Goal: Information Seeking & Learning: Understand process/instructions

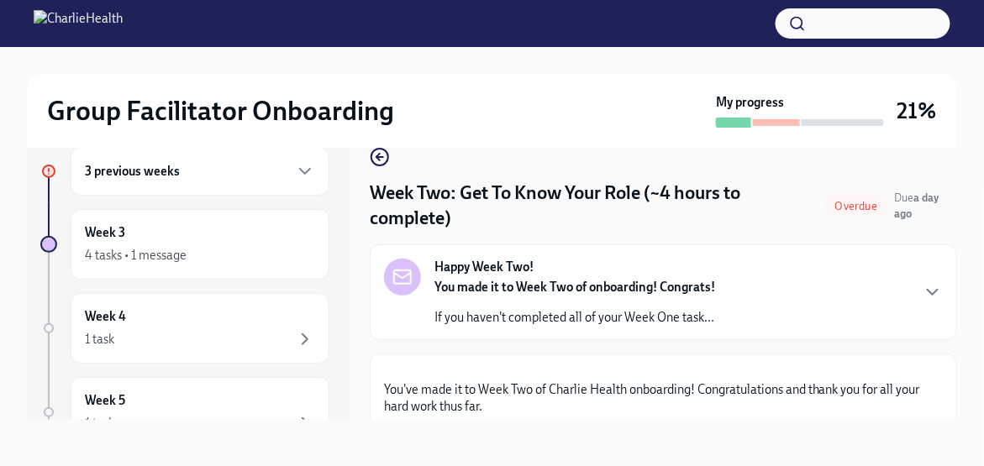
scroll to position [924, 0]
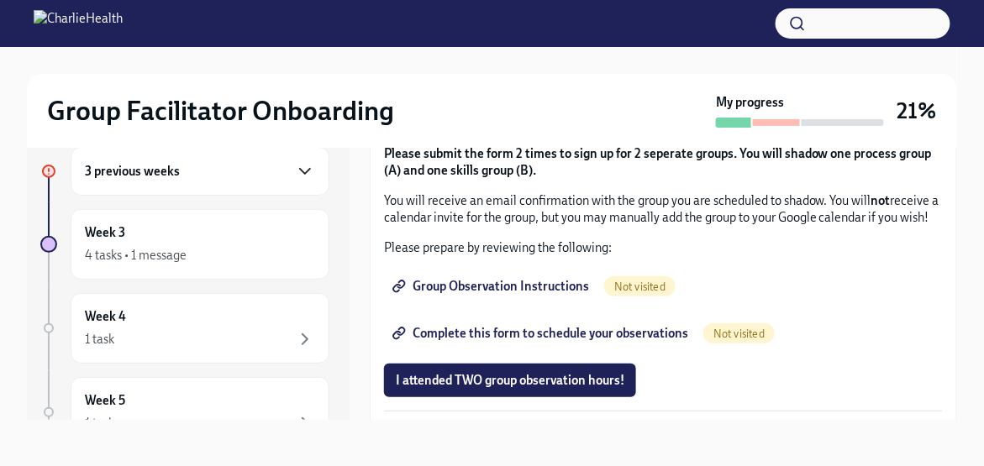
click at [295, 166] on icon "button" at bounding box center [305, 171] width 20 height 20
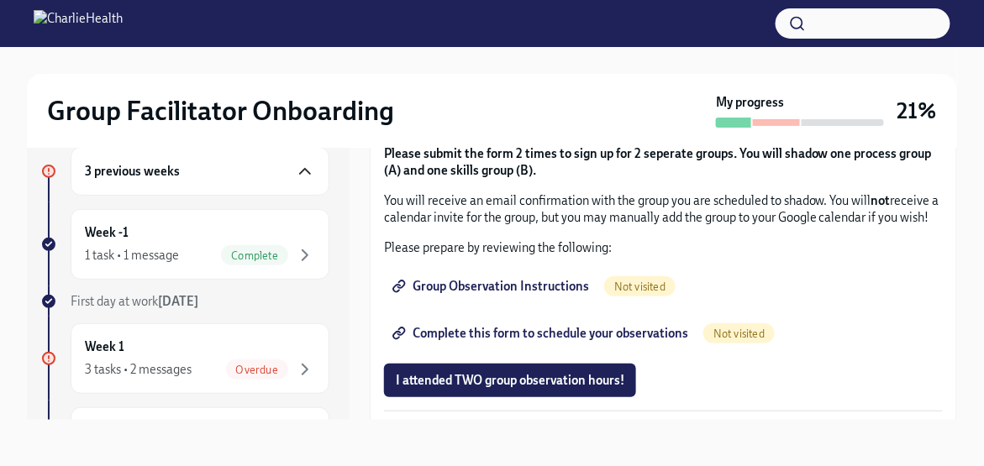
scroll to position [0, 0]
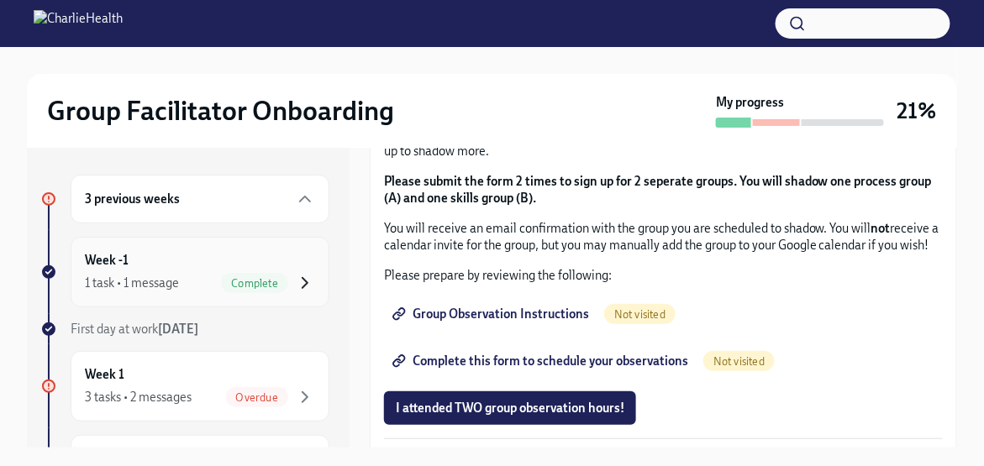
click at [302, 281] on icon "button" at bounding box center [304, 283] width 5 height 10
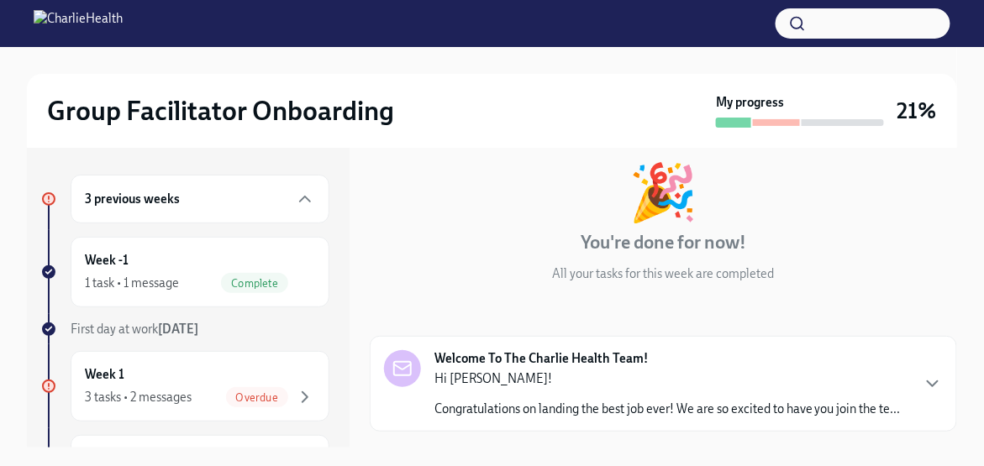
scroll to position [207, 0]
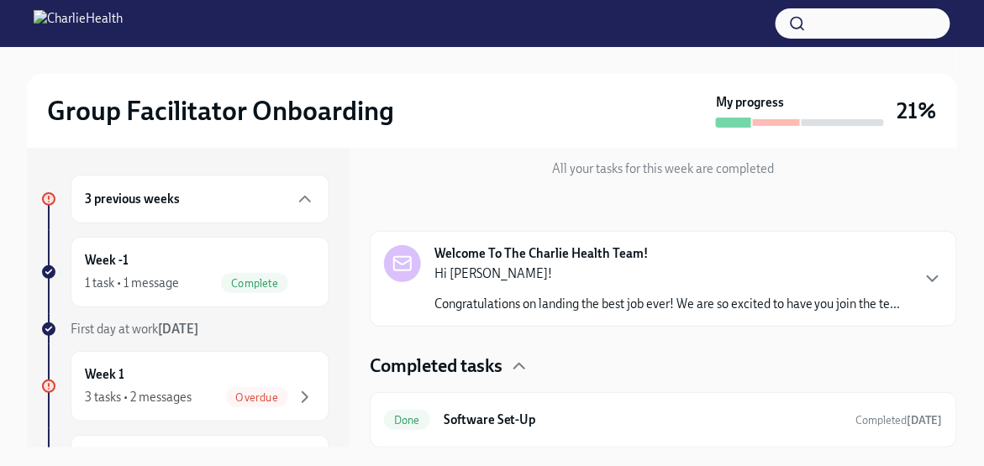
click at [549, 296] on p "Congratulations on landing the best job ever! We are so excited to have you joi…" at bounding box center [667, 304] width 466 height 17
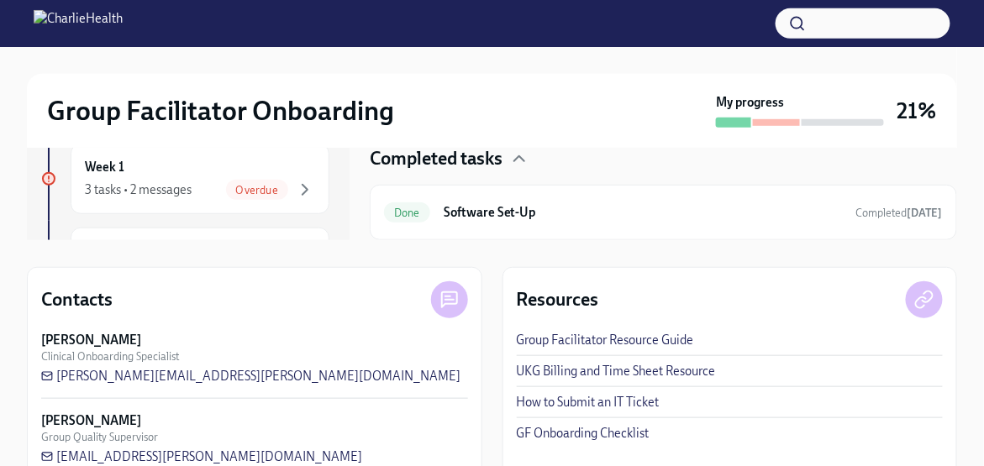
scroll to position [239, 0]
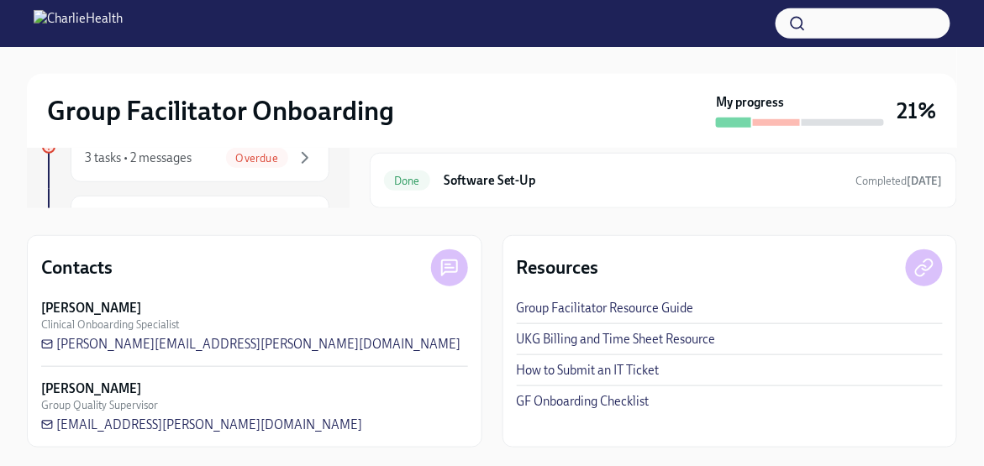
click at [663, 338] on link "UKG Billing and Time Sheet Resource" at bounding box center [616, 339] width 199 height 17
click at [624, 338] on link "UKG Billing and Time Sheet Resource" at bounding box center [616, 339] width 199 height 17
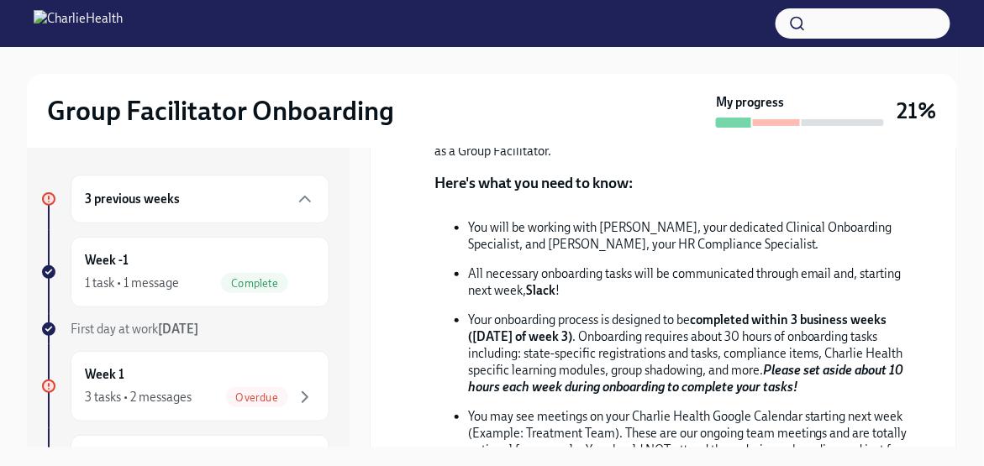
scroll to position [403, 0]
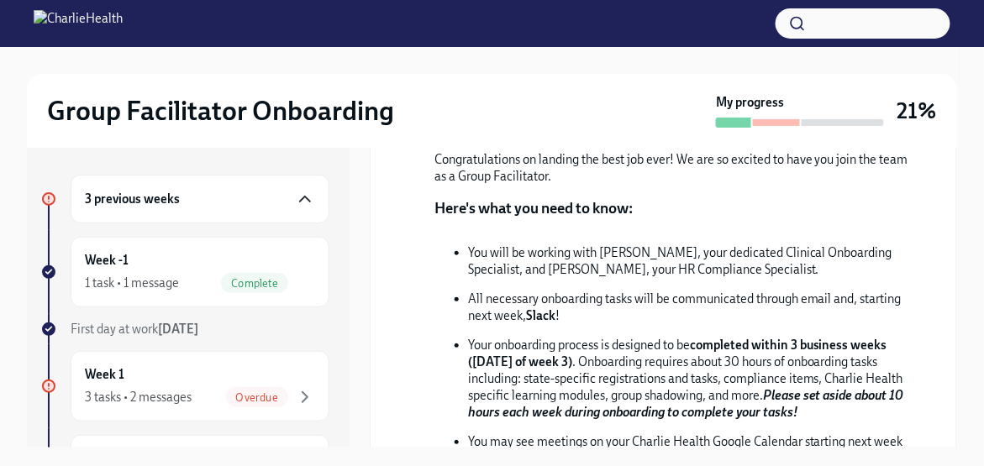
click at [297, 192] on icon "button" at bounding box center [305, 199] width 20 height 20
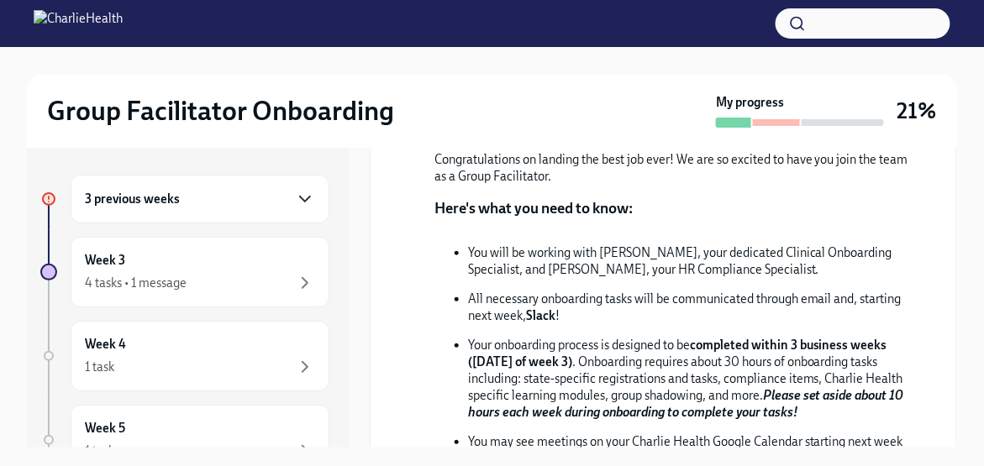
click at [296, 200] on icon "button" at bounding box center [305, 199] width 20 height 20
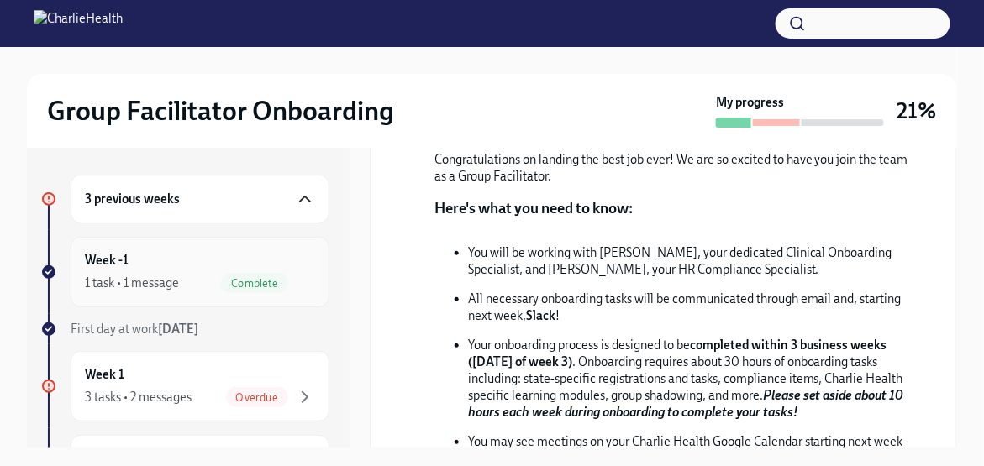
click at [268, 284] on span "Complete" at bounding box center [254, 283] width 67 height 13
click at [122, 265] on h6 "Week -1" at bounding box center [107, 260] width 44 height 18
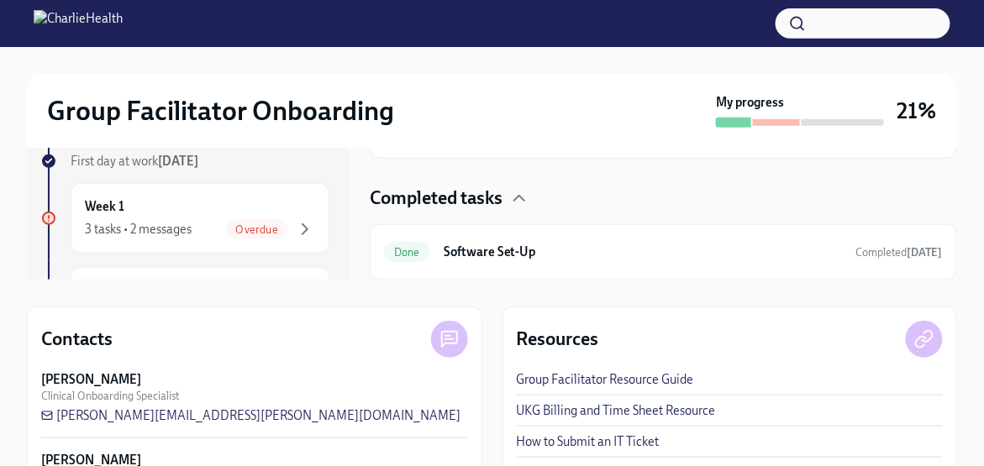
scroll to position [239, 0]
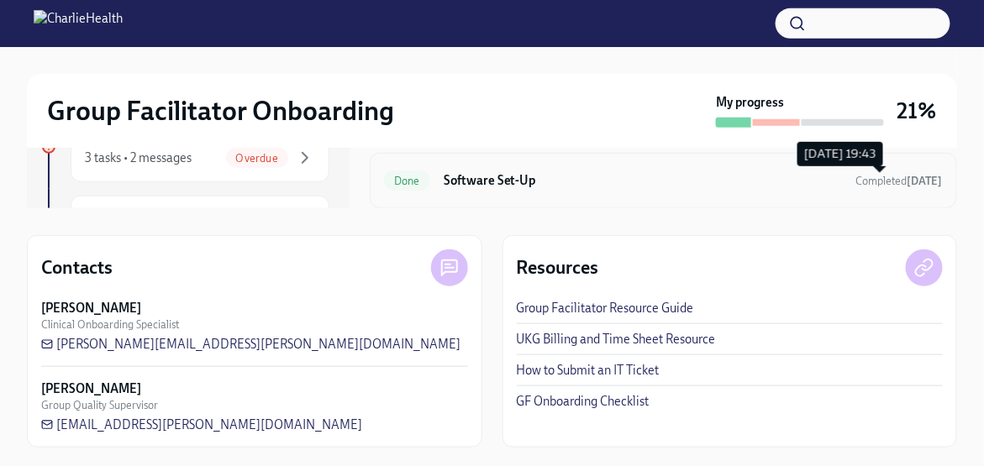
click at [907, 181] on strong "yesterday" at bounding box center [924, 181] width 35 height 13
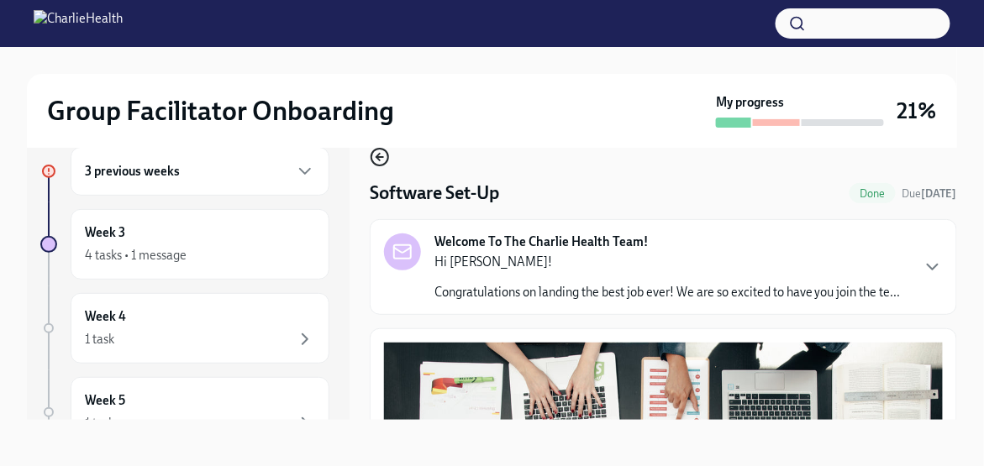
click at [381, 158] on icon "button" at bounding box center [380, 157] width 20 height 20
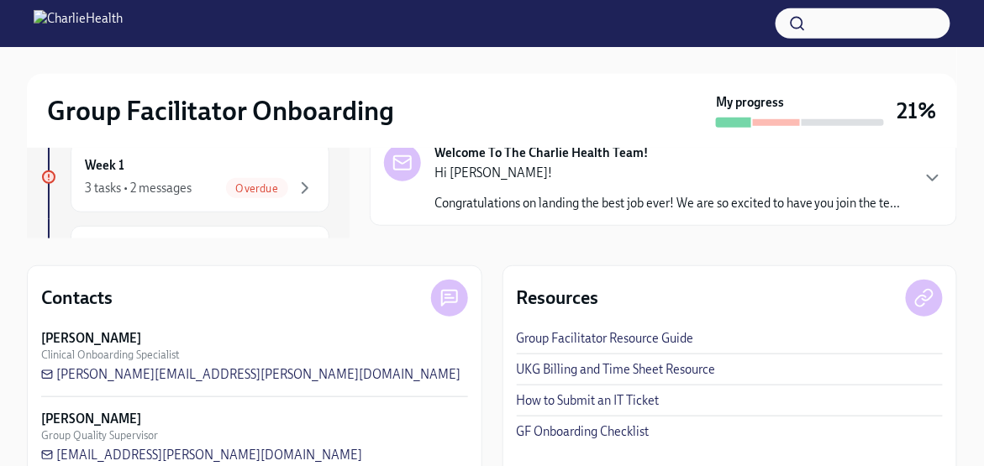
scroll to position [239, 0]
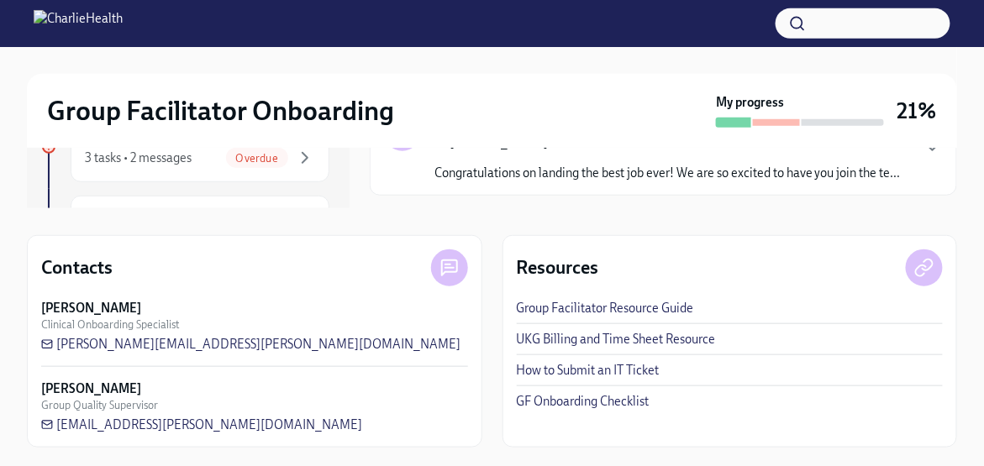
click at [651, 308] on link "Group Facilitator Resource Guide" at bounding box center [605, 308] width 177 height 17
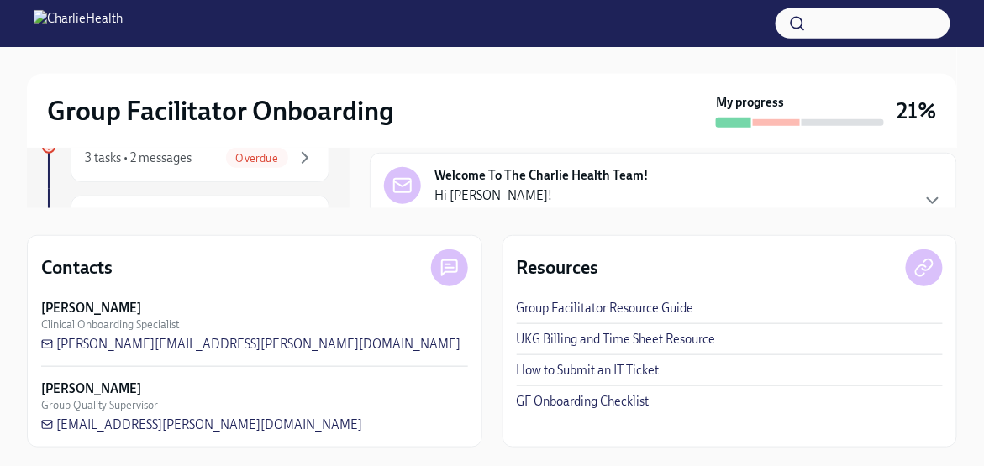
scroll to position [0, 0]
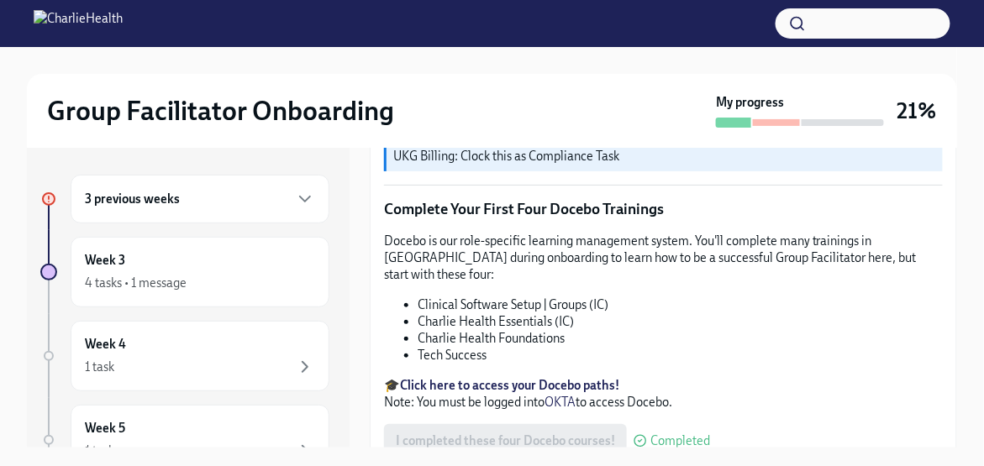
scroll to position [2223, 0]
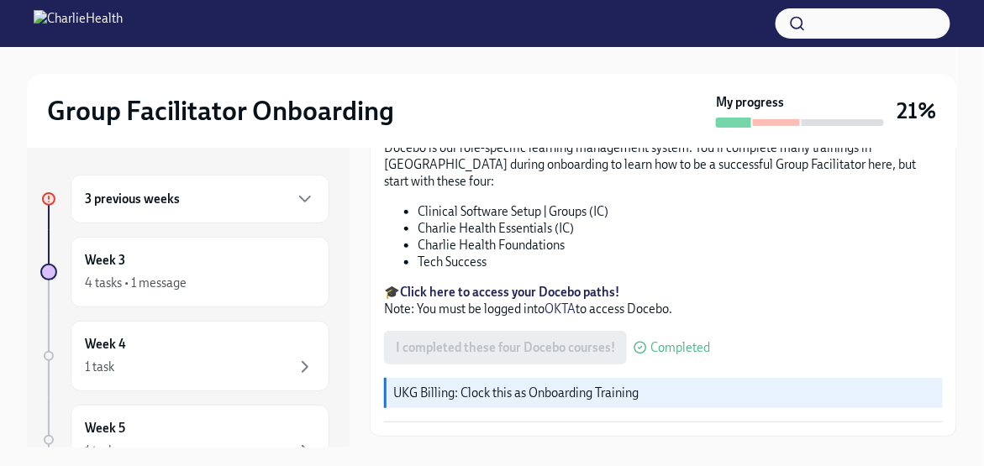
click at [686, 465] on span "Next task : Week One: Essential Compliance Tasks (~6.5 hours to complete)" at bounding box center [588, 473] width 414 height 17
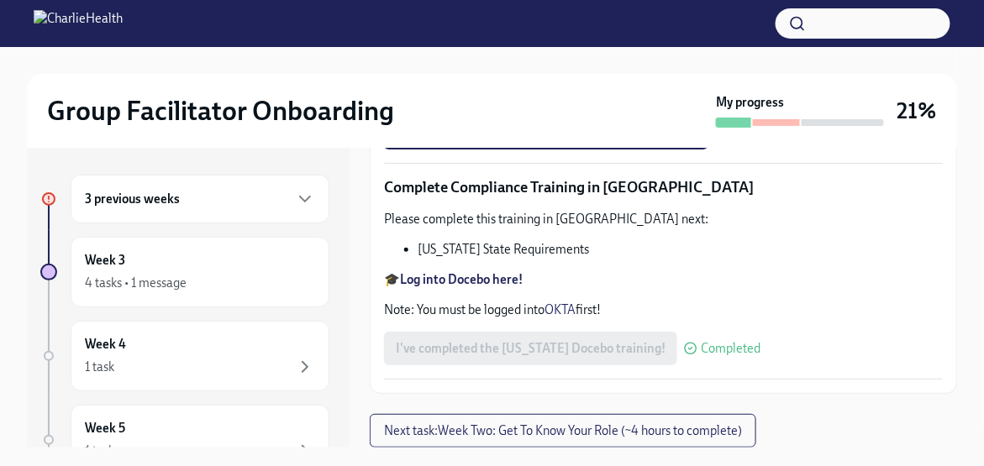
scroll to position [28, 0]
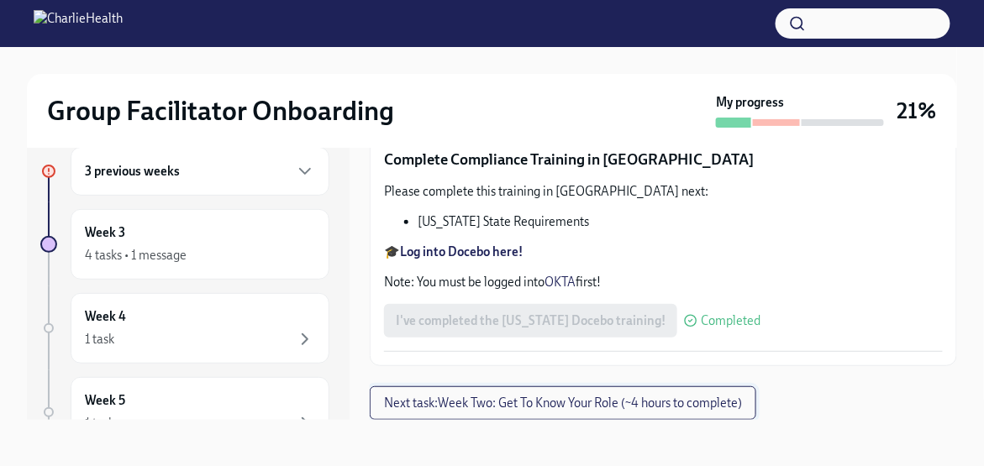
click at [692, 399] on span "Next task : Week Two: Get To Know Your Role (~4 hours to complete)" at bounding box center [563, 403] width 358 height 17
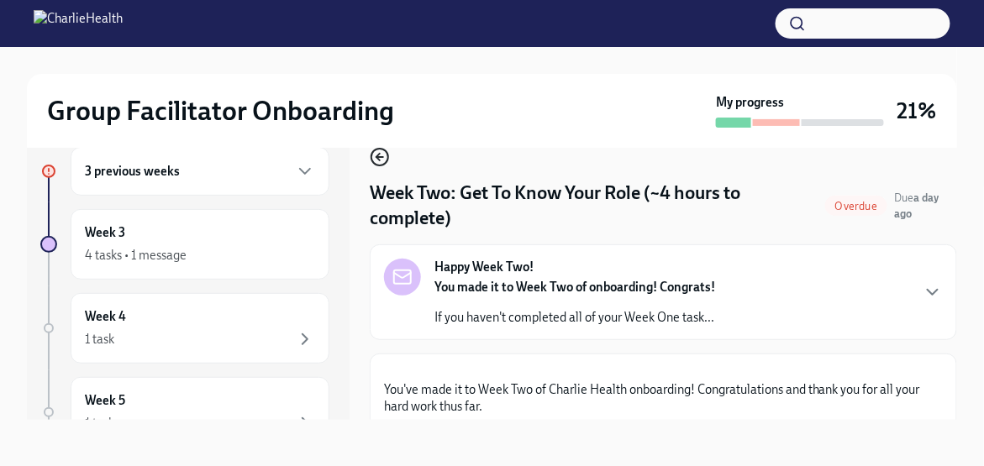
click at [380, 154] on icon "button" at bounding box center [380, 157] width 20 height 20
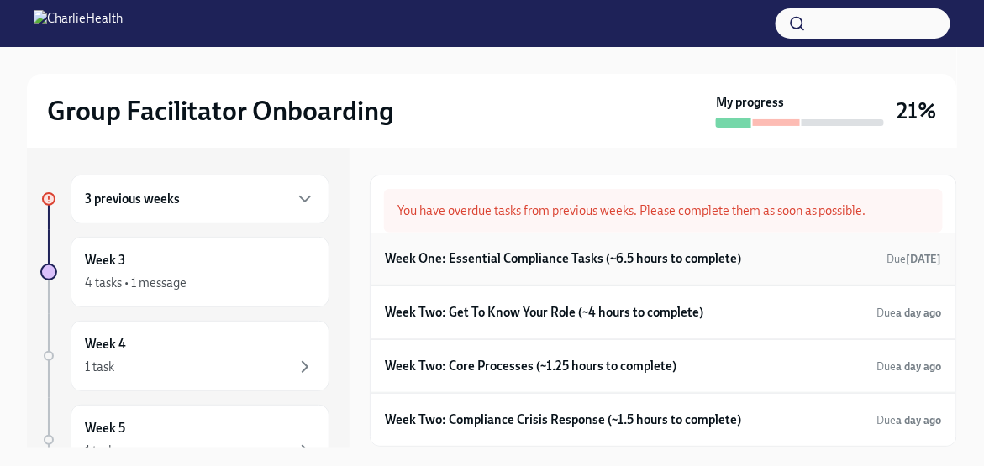
click at [585, 259] on h6 "Week One: Essential Compliance Tasks (~6.5 hours to complete)" at bounding box center [563, 258] width 356 height 18
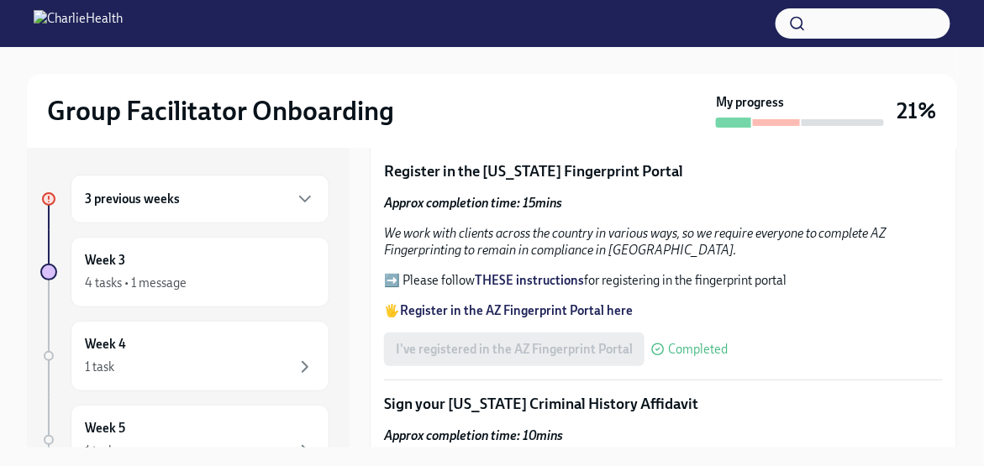
scroll to position [1848, 0]
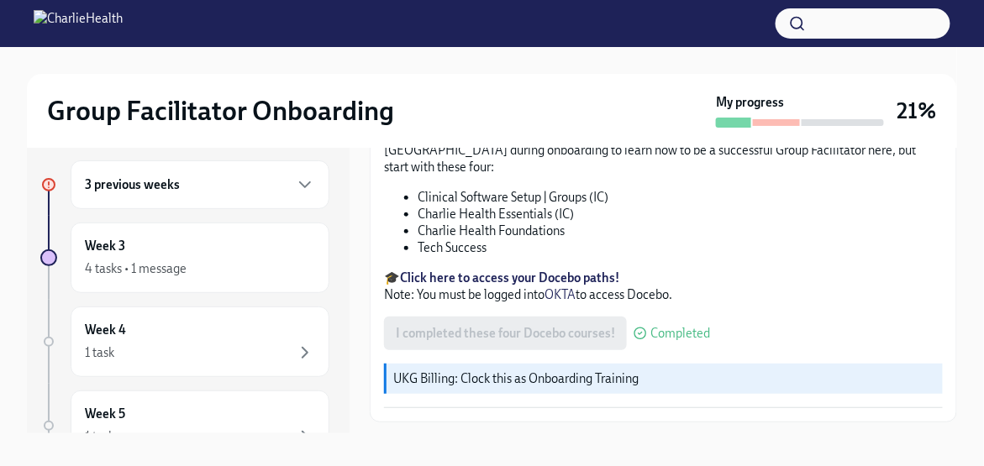
scroll to position [28, 0]
